Goal: Task Accomplishment & Management: Use online tool/utility

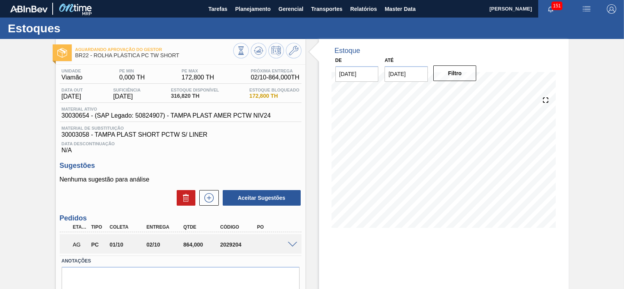
click at [293, 246] on span at bounding box center [292, 245] width 9 height 6
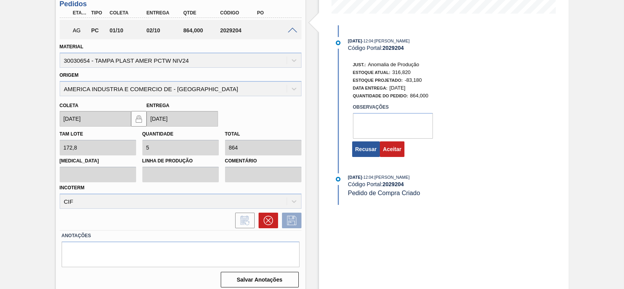
scroll to position [220, 0]
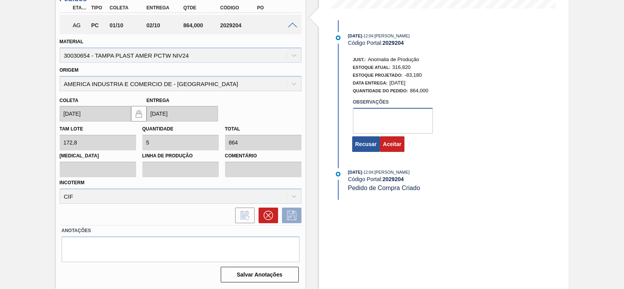
click at [380, 120] on textarea at bounding box center [393, 121] width 80 height 26
type textarea "ok"
click at [398, 149] on button "Aceitar" at bounding box center [392, 144] width 25 height 16
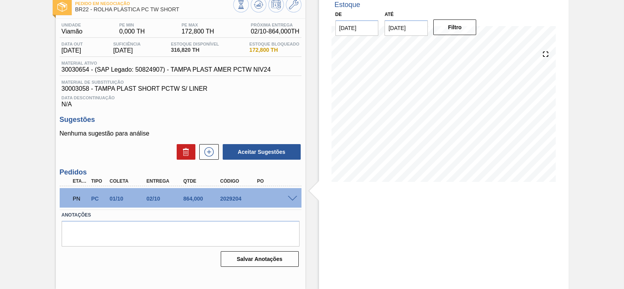
scroll to position [46, 0]
